Goal: Find specific page/section

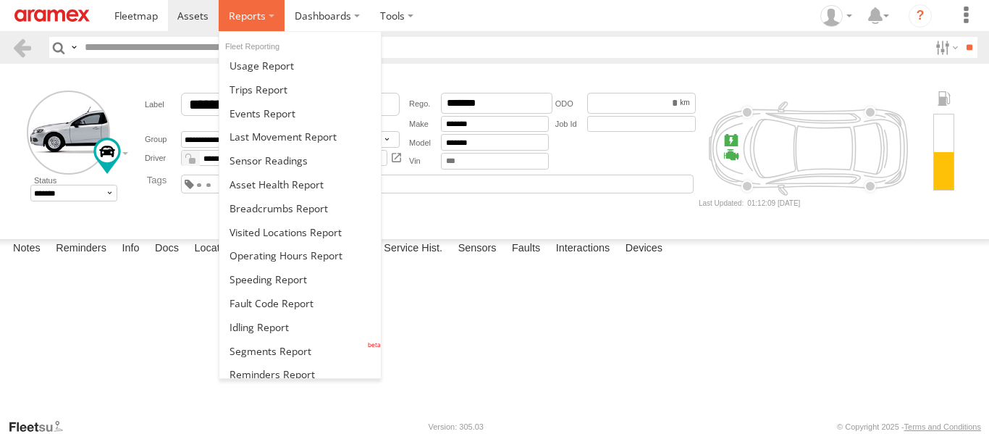
click at [265, 14] on label at bounding box center [252, 15] width 66 height 31
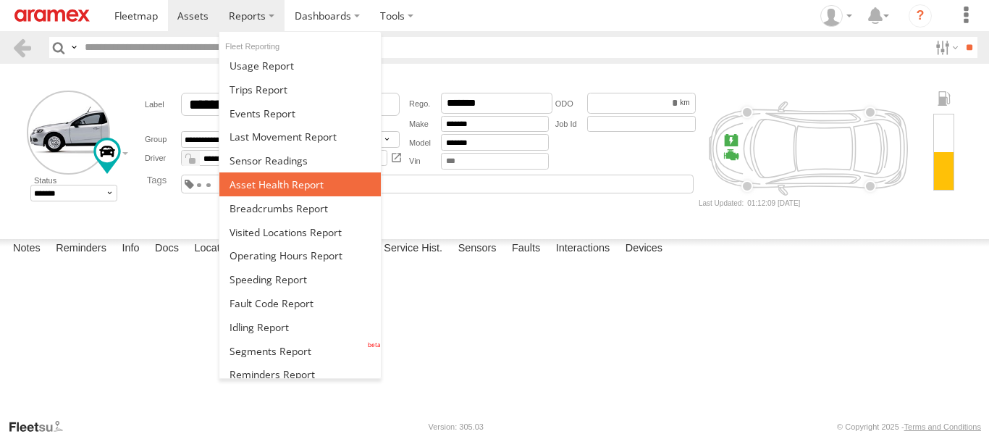
click at [272, 183] on span at bounding box center [277, 184] width 94 height 14
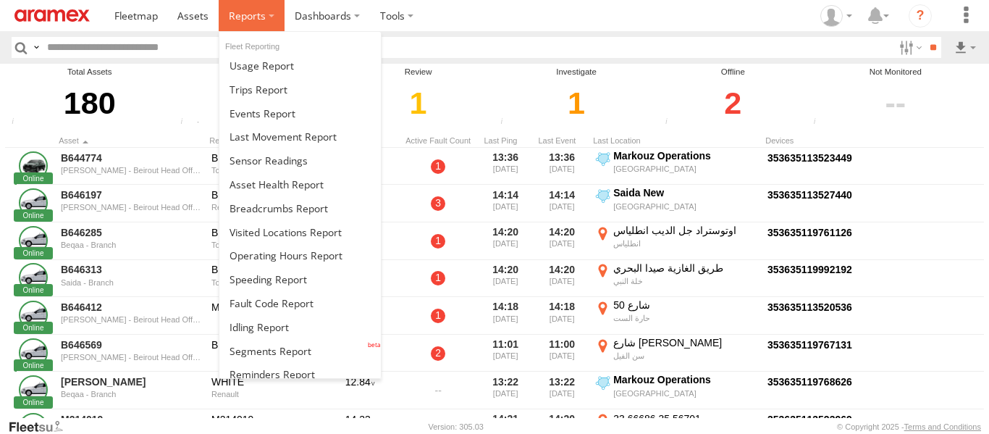
click at [256, 13] on span at bounding box center [247, 16] width 37 height 14
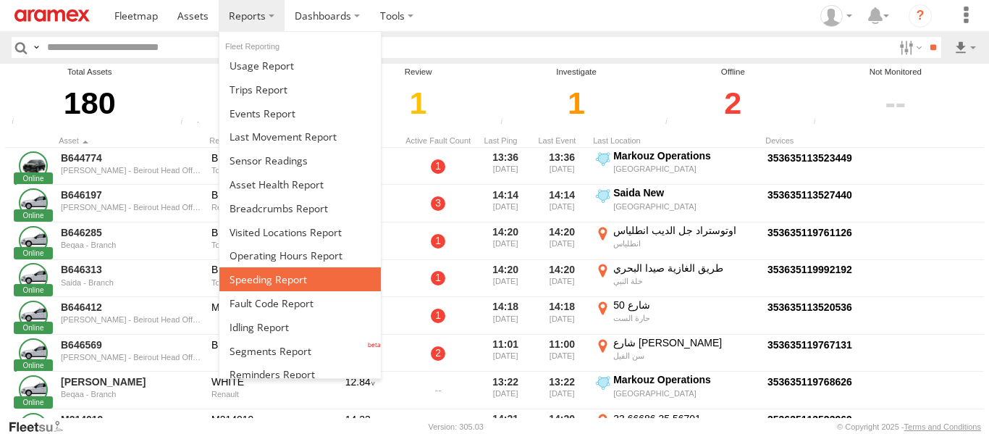
click at [296, 277] on span at bounding box center [268, 279] width 77 height 14
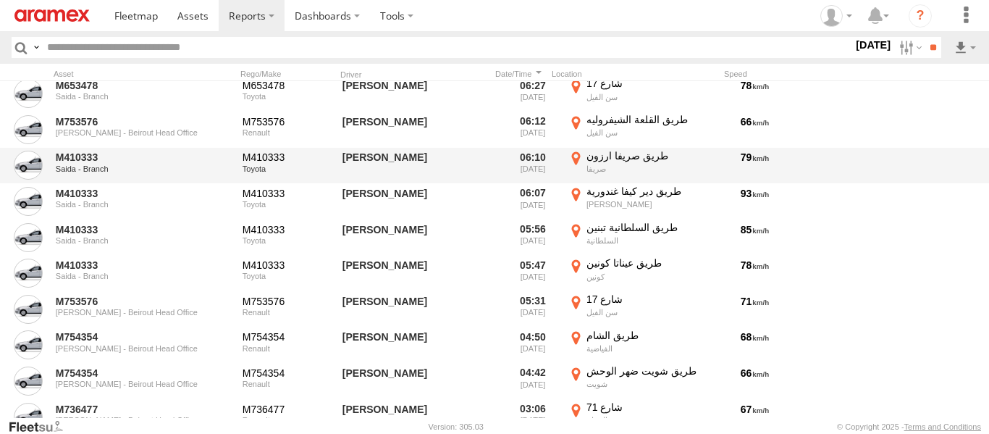
scroll to position [1215, 0]
